Goal: Browse casually

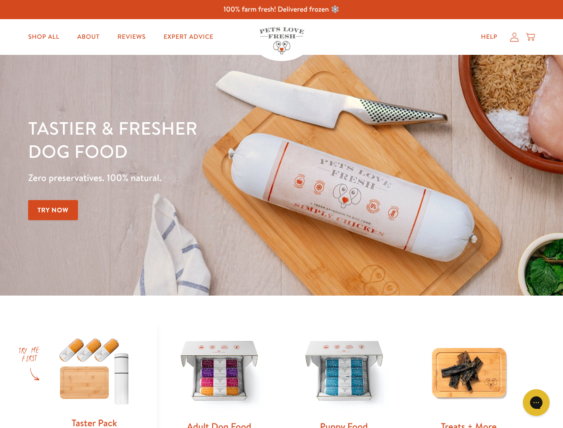
click at [281, 214] on div "Tastier & fresher dog food Zero preservatives. 100% natural. Try Now" at bounding box center [197, 175] width 338 height 118
click at [536, 403] on icon "Gorgias live chat" at bounding box center [536, 402] width 8 height 8
